Goal: Task Accomplishment & Management: Complete application form

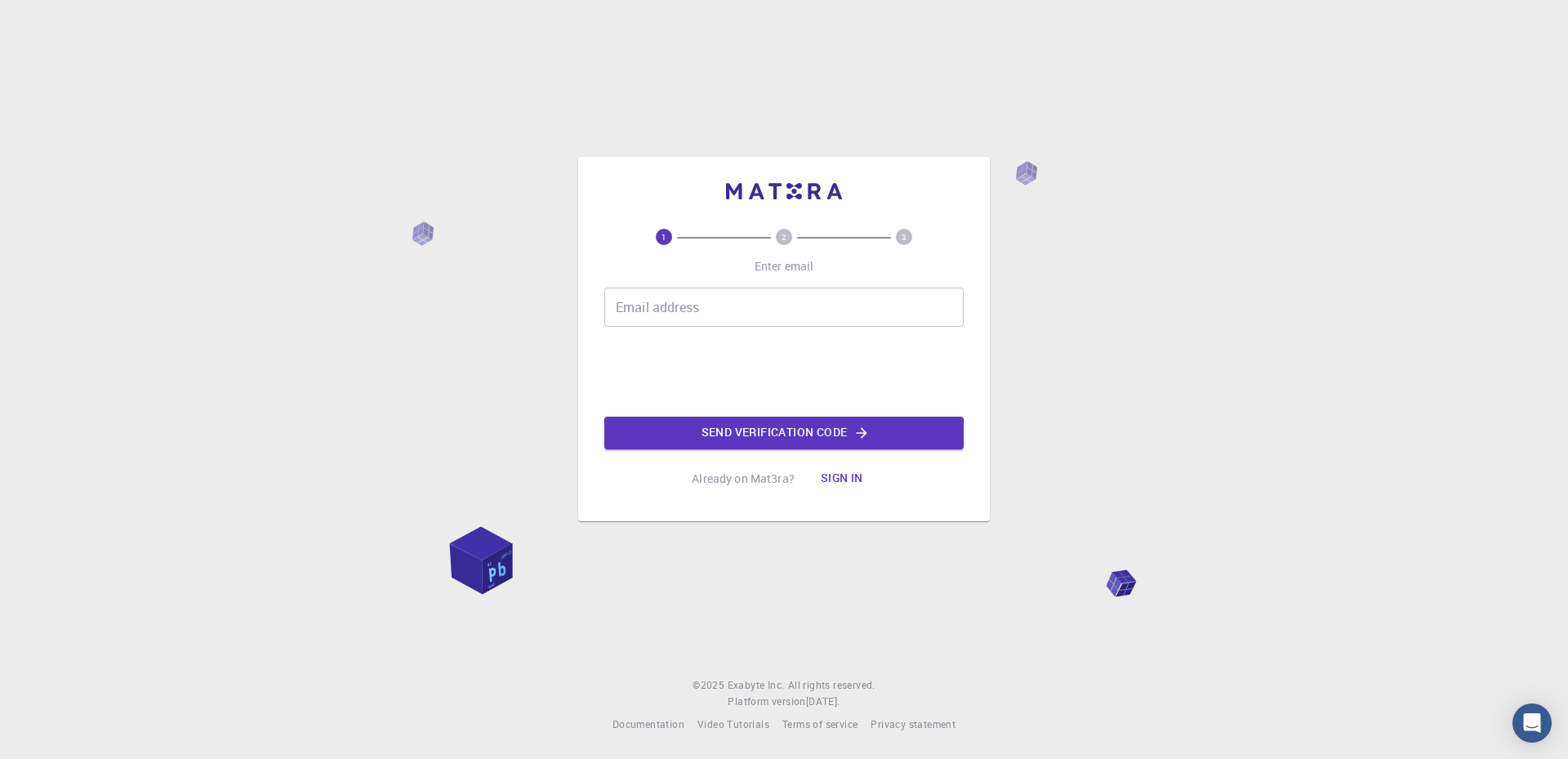
click at [687, 312] on input "Email address" at bounding box center [783, 307] width 359 height 39
type input "[EMAIL_ADDRESS][DOMAIN_NAME]"
click at [713, 428] on button "Send verification code" at bounding box center [783, 432] width 359 height 32
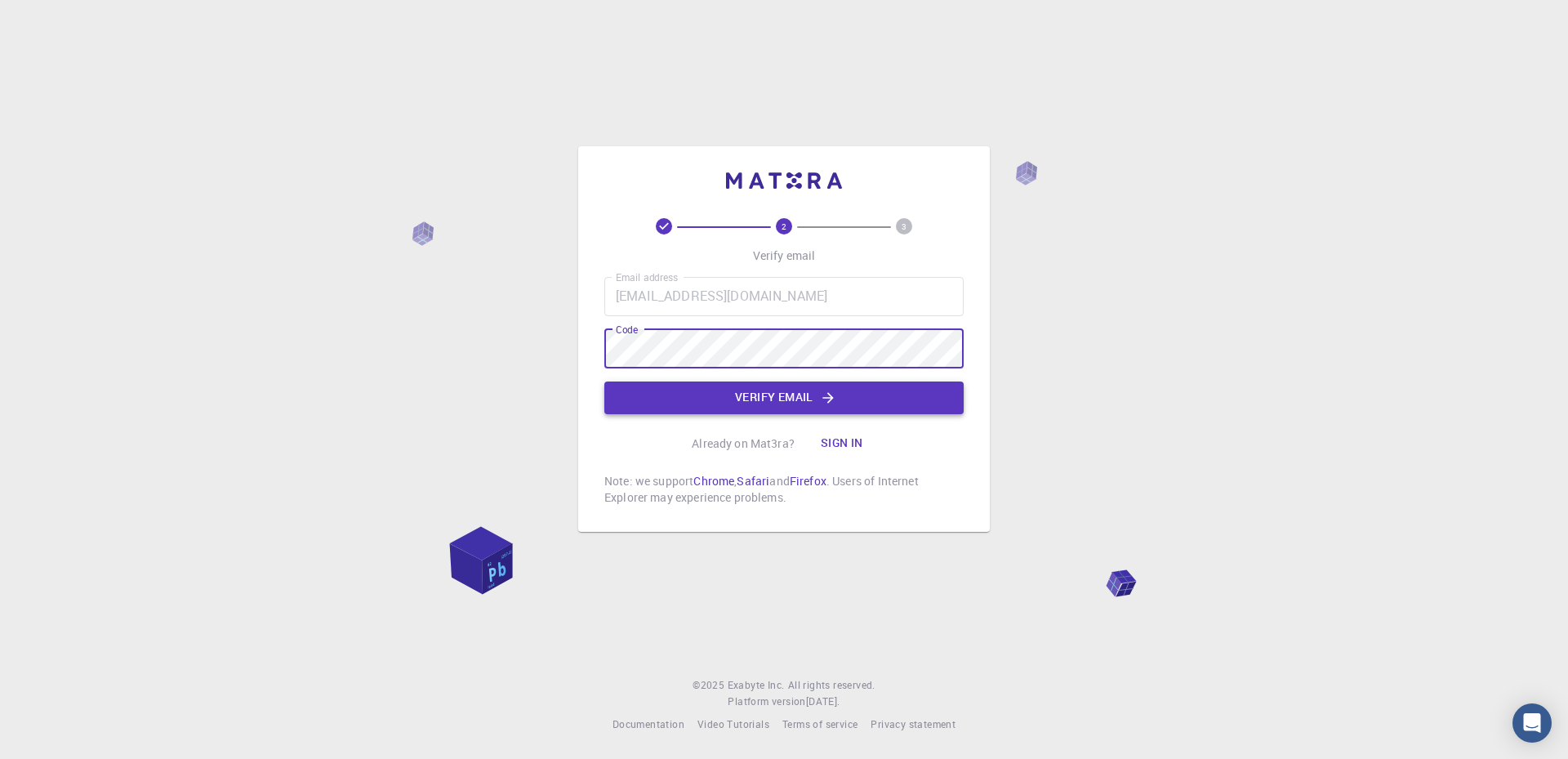
click at [796, 401] on button "Verify email" at bounding box center [783, 397] width 359 height 32
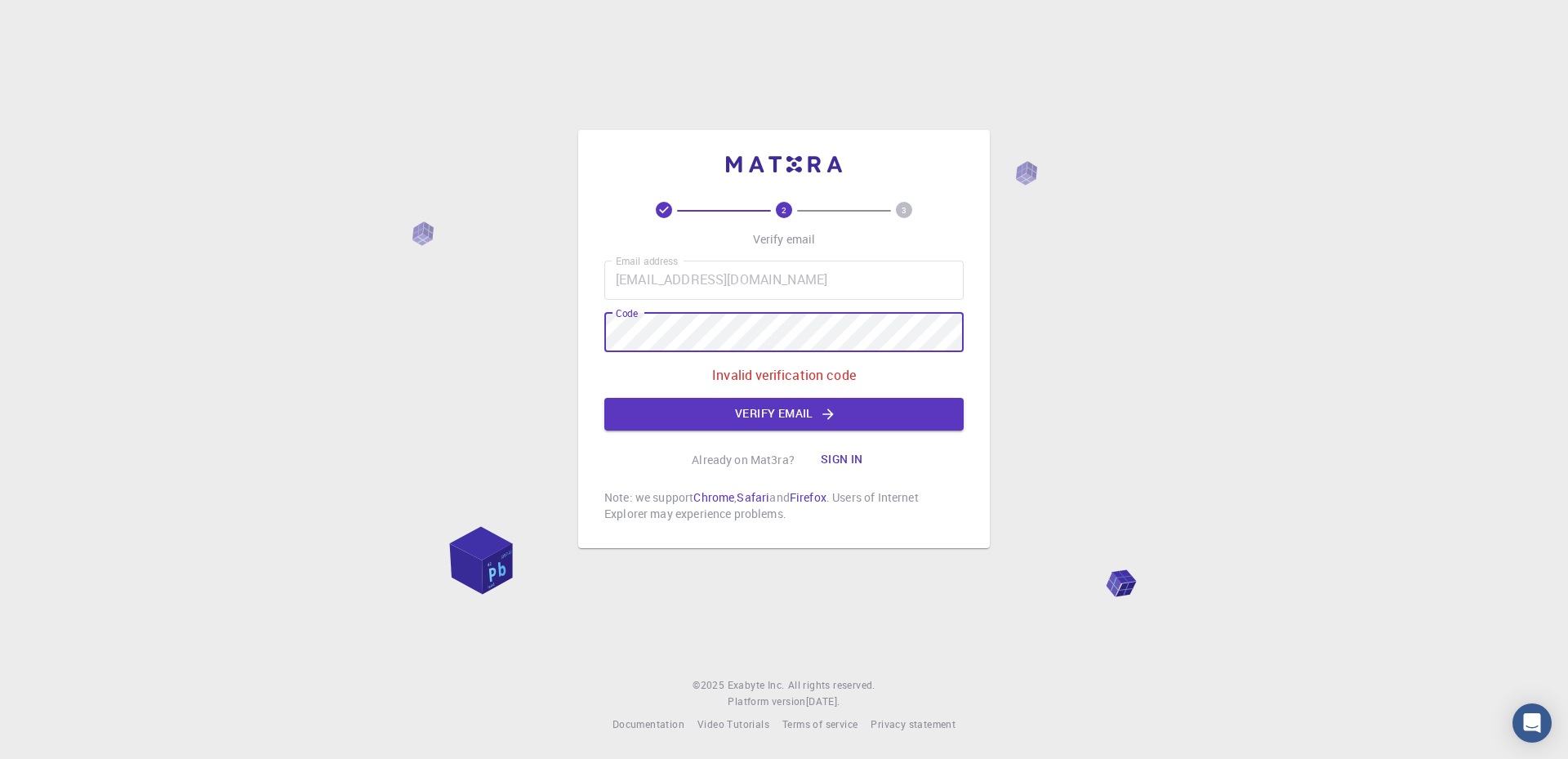
click at [563, 331] on div "2 3 Verify email Email address [EMAIL_ADDRESS][DOMAIN_NAME] Email address Code …" at bounding box center [784, 380] width 1568 height 759
click at [831, 412] on icon "button" at bounding box center [829, 415] width 17 height 17
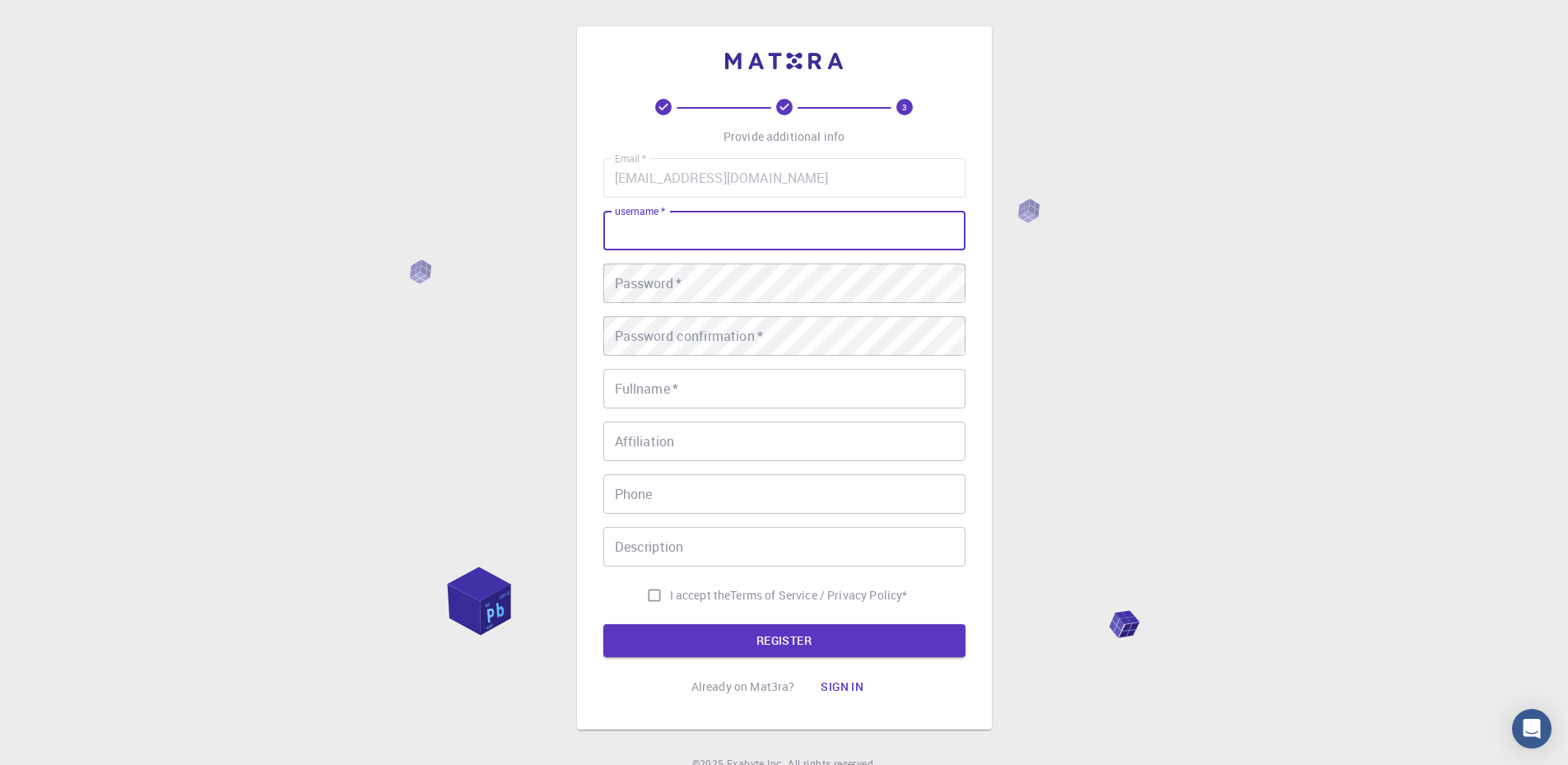
click at [699, 232] on input "username   *" at bounding box center [784, 230] width 362 height 39
type input "mind"
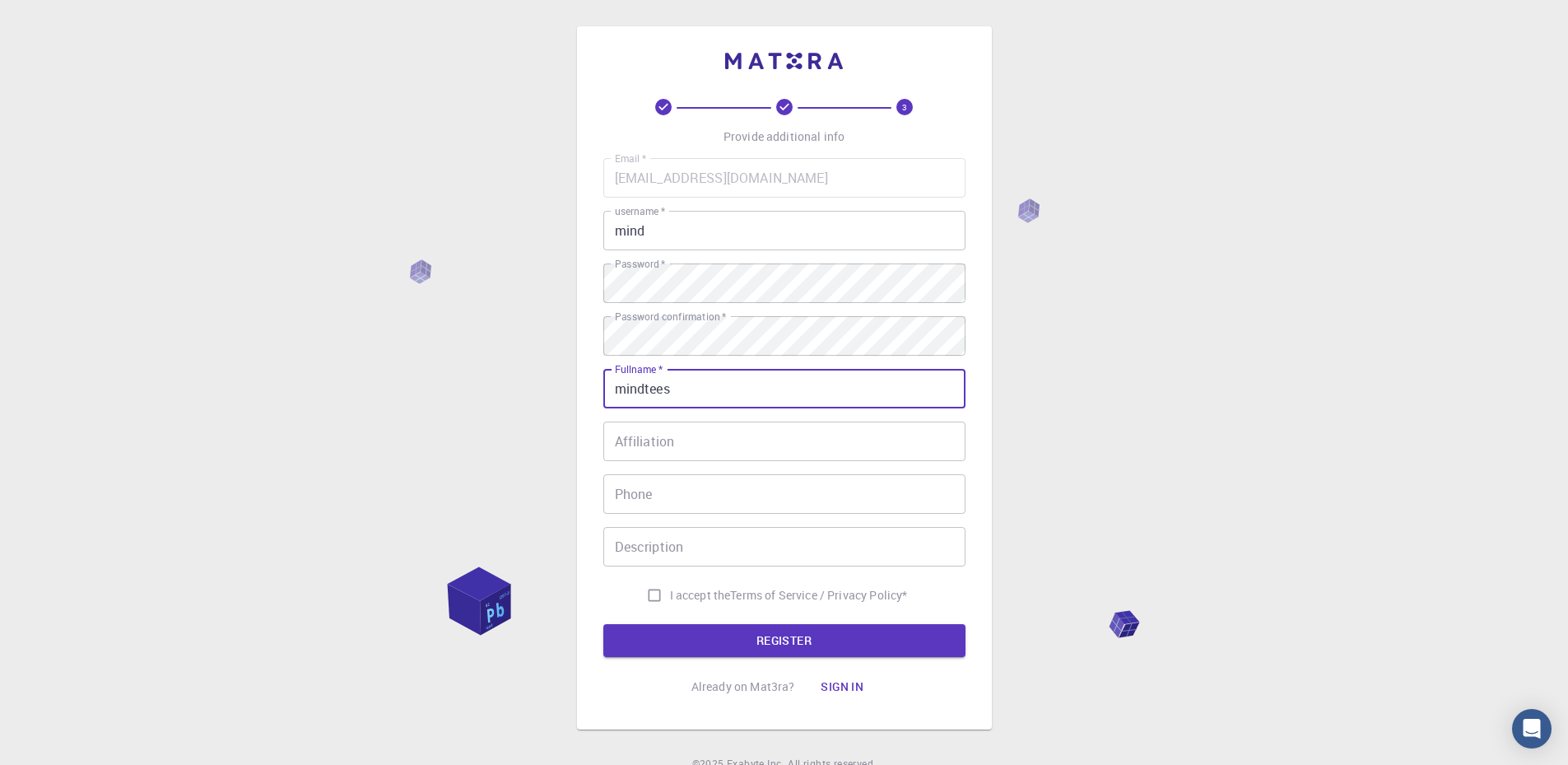
type input "mindtees"
click at [687, 592] on span "I accept the" at bounding box center [700, 596] width 61 height 17
click at [670, 592] on input "I accept the Terms of Service / Privacy Policy *" at bounding box center [654, 595] width 31 height 31
checkbox input "true"
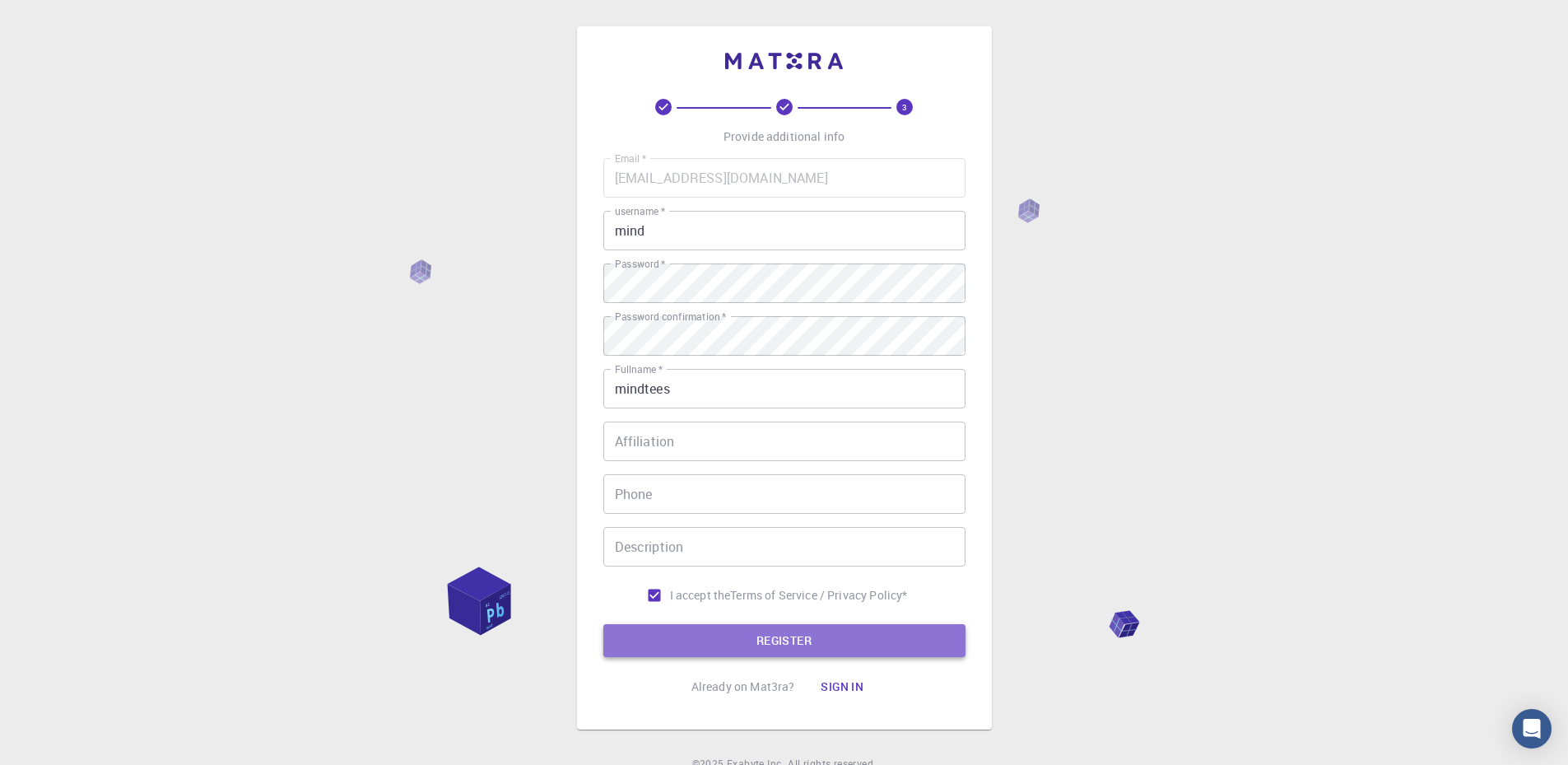
click at [691, 640] on button "REGISTER" at bounding box center [784, 640] width 362 height 33
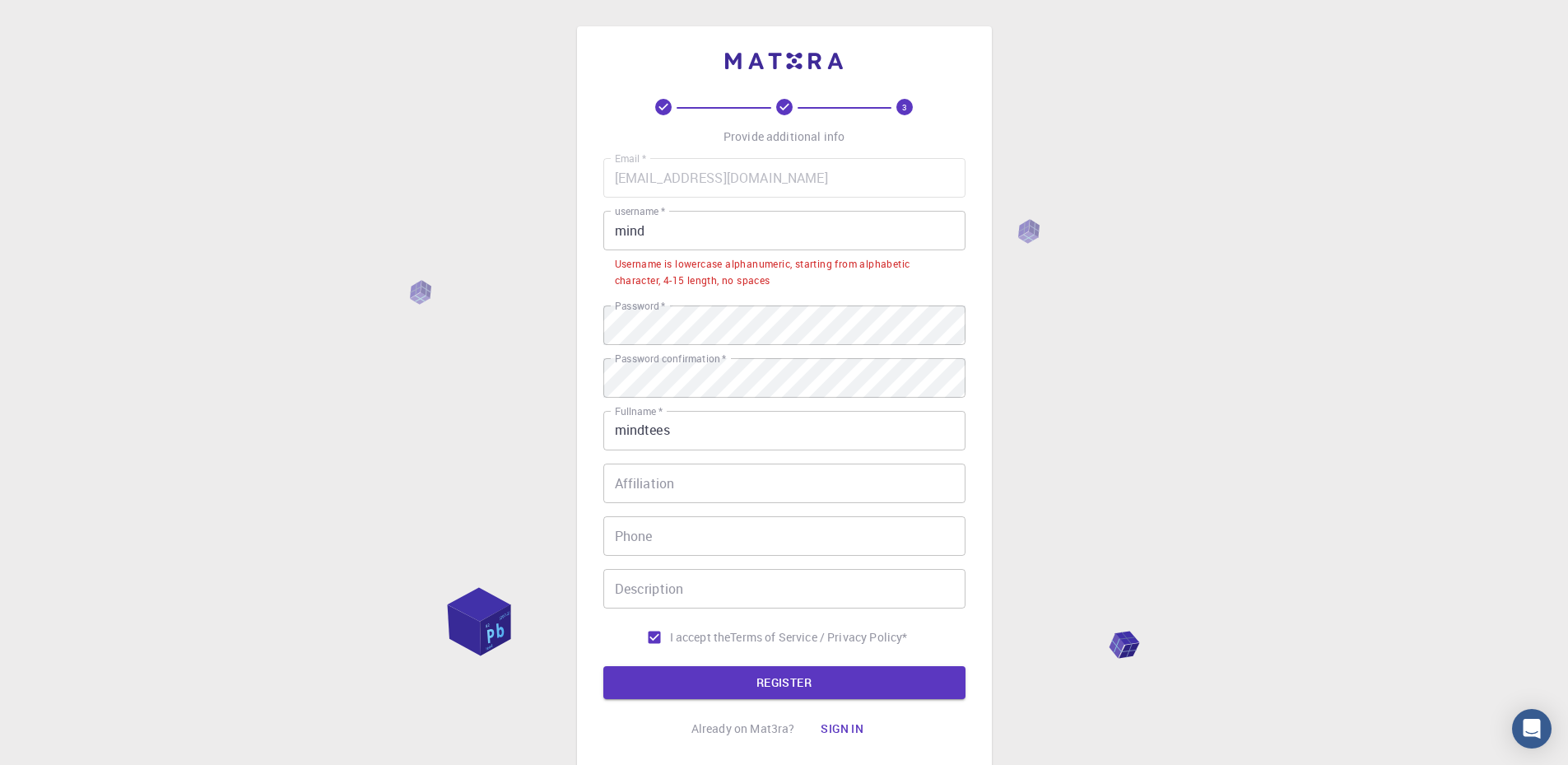
click at [691, 236] on input "mind" at bounding box center [784, 230] width 362 height 39
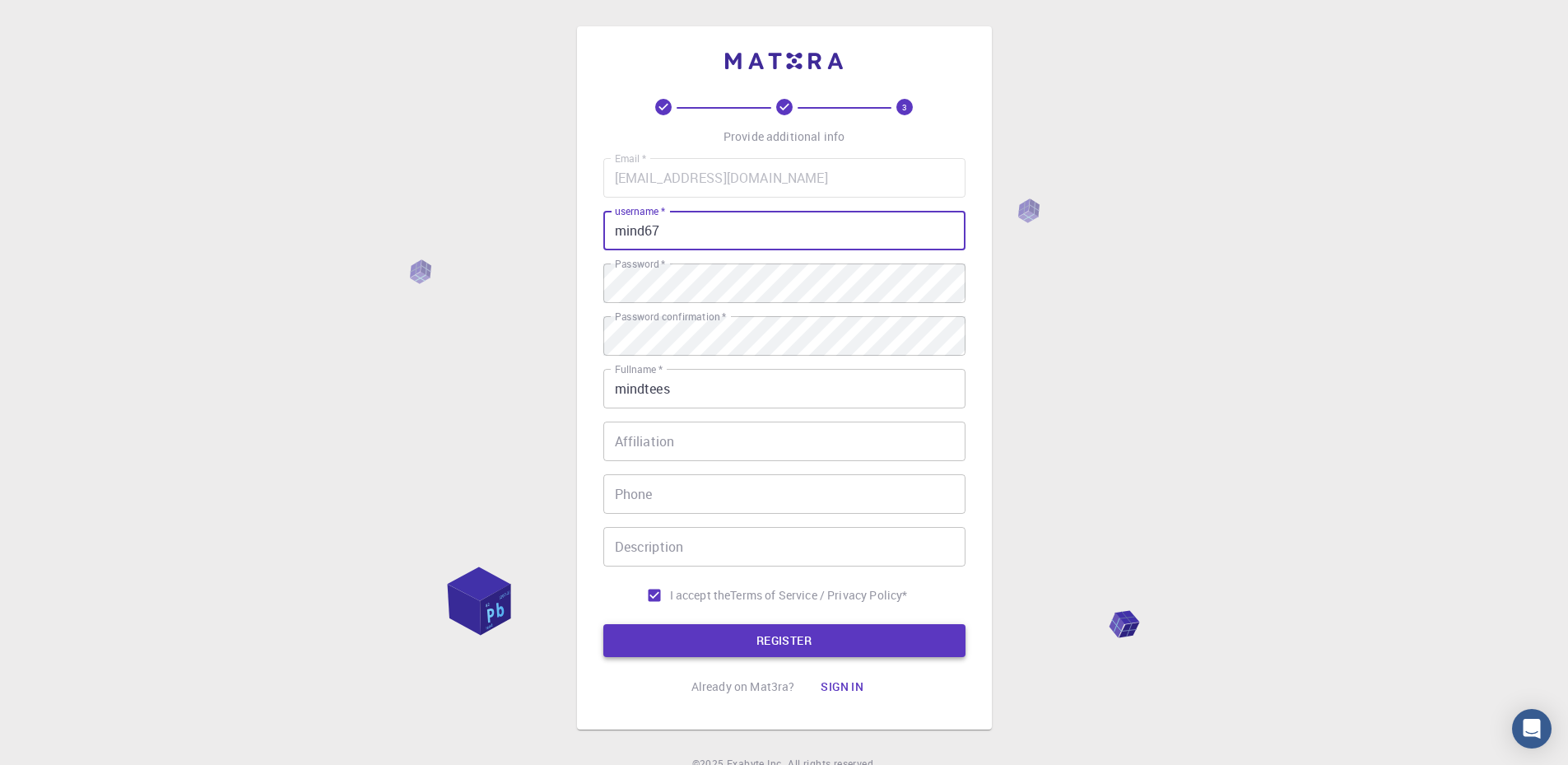
type input "mind67"
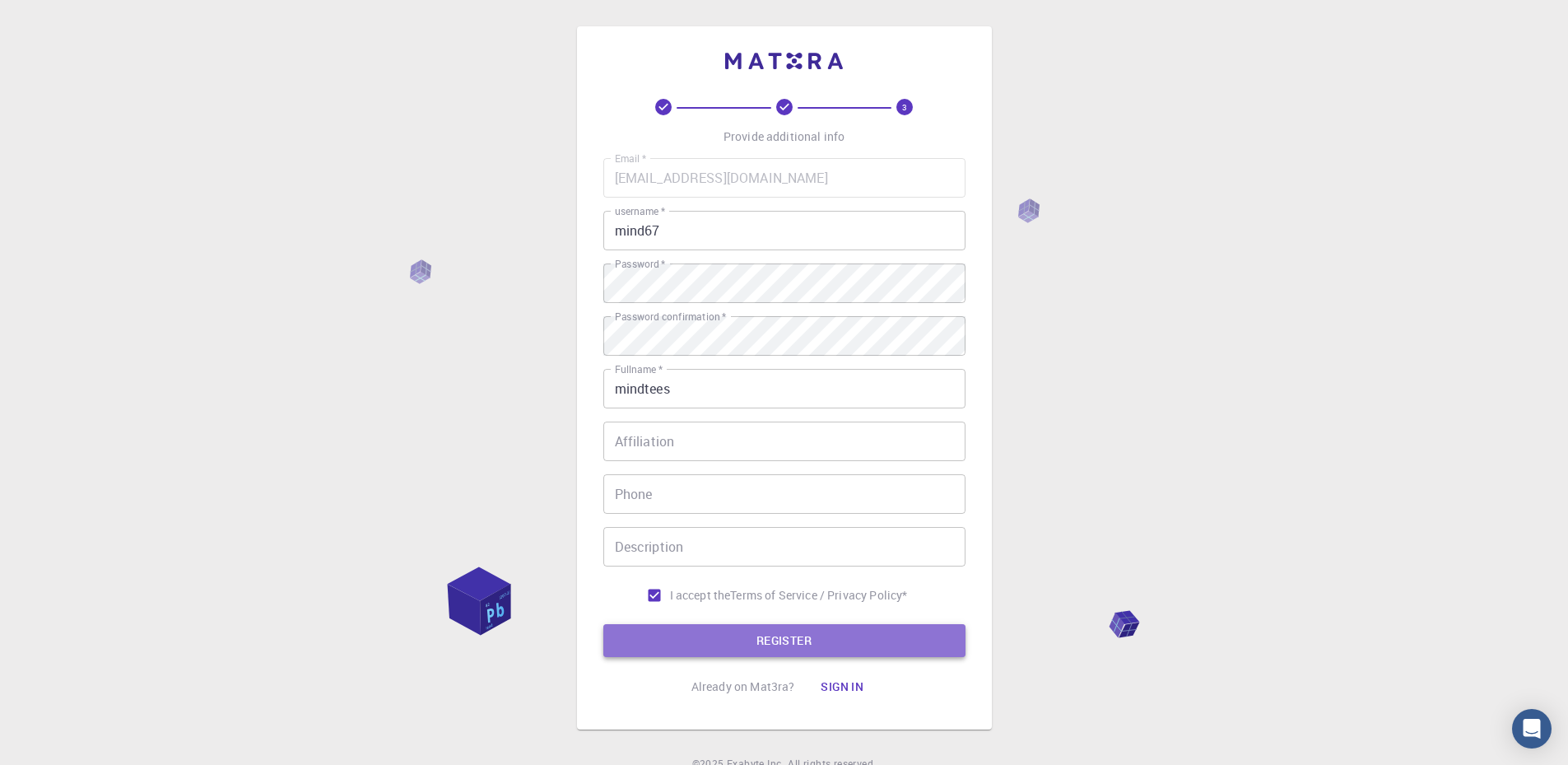
click at [755, 632] on button "REGISTER" at bounding box center [784, 640] width 362 height 33
